Goal: Find specific page/section: Find specific page/section

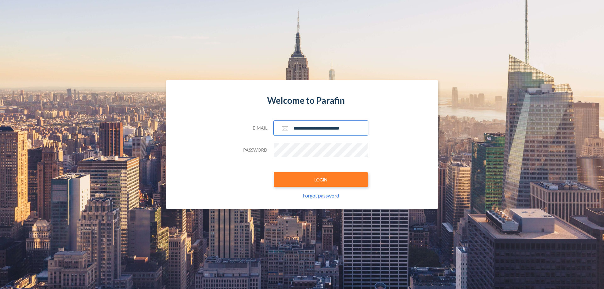
type input "**********"
click at [321, 180] on button "LOGIN" at bounding box center [320, 179] width 94 height 14
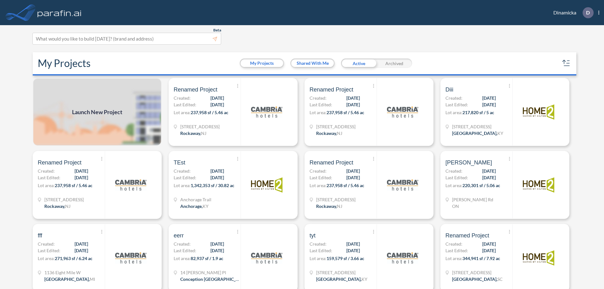
scroll to position [2, 0]
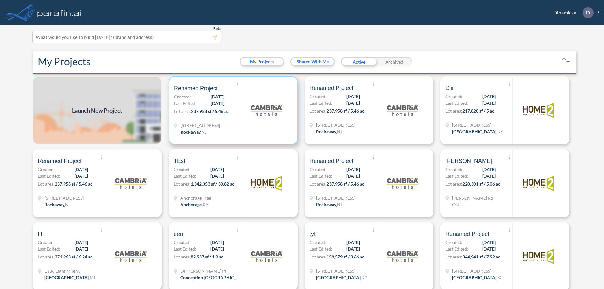
click at [232, 110] on p "Lot area: 237,958 sf / 5.46 ac" at bounding box center [207, 112] width 67 height 9
